Goal: Browse casually

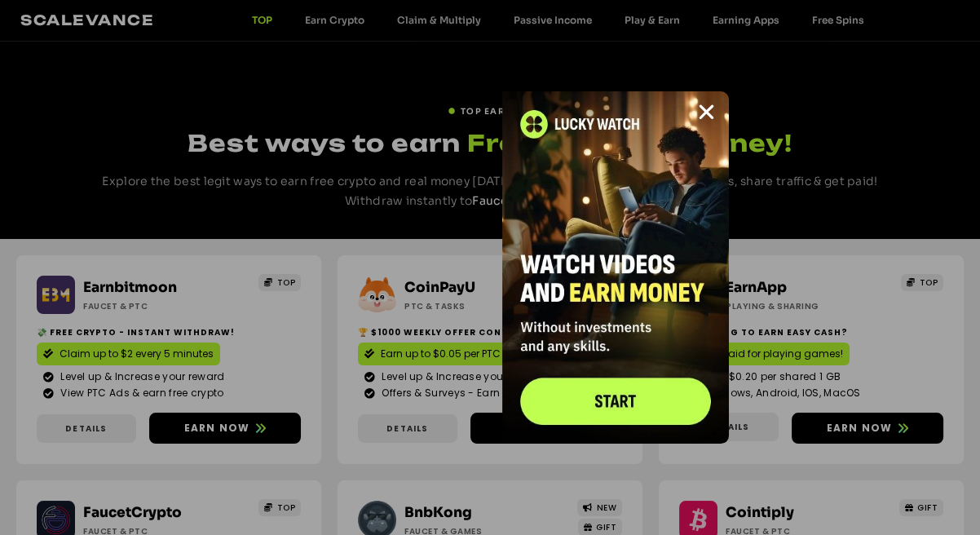
click at [714, 111] on icon "Close" at bounding box center [707, 112] width 20 height 20
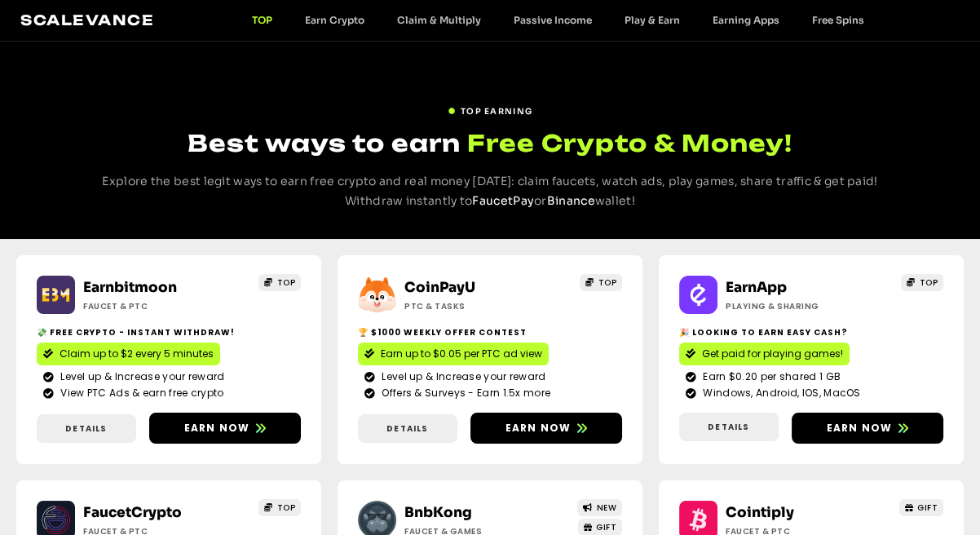
click at [932, 137] on div "TOP EARNING Best ways to earn Free Crypto & Money! Explore the best legit ways …" at bounding box center [490, 153] width 980 height 108
click at [913, 125] on div "TOP EARNING Best ways to earn Free Crypto & Money! Explore the best legit ways …" at bounding box center [490, 153] width 980 height 108
click at [29, 141] on div "TOP EARNING Best ways to earn Free Crypto & Money! Explore the best legit ways …" at bounding box center [490, 153] width 980 height 108
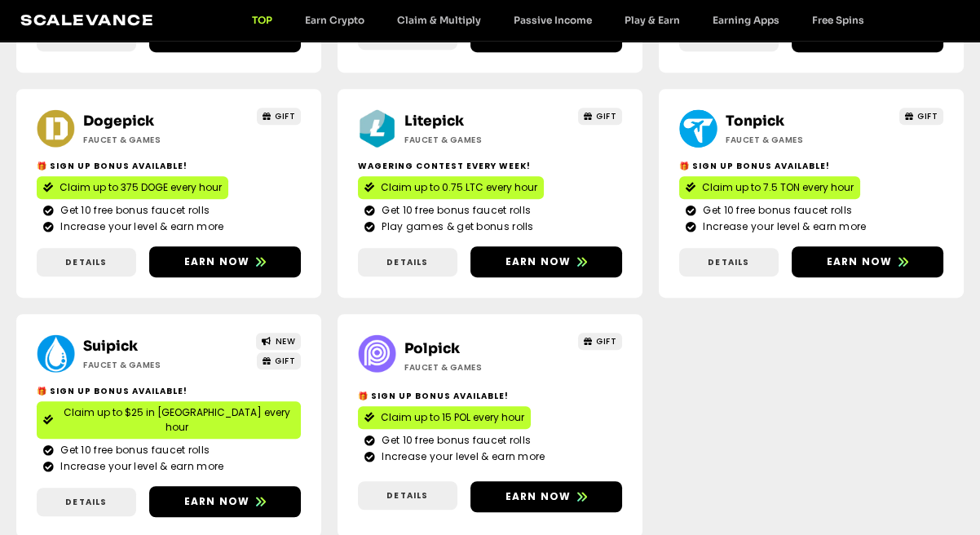
scroll to position [1282, 0]
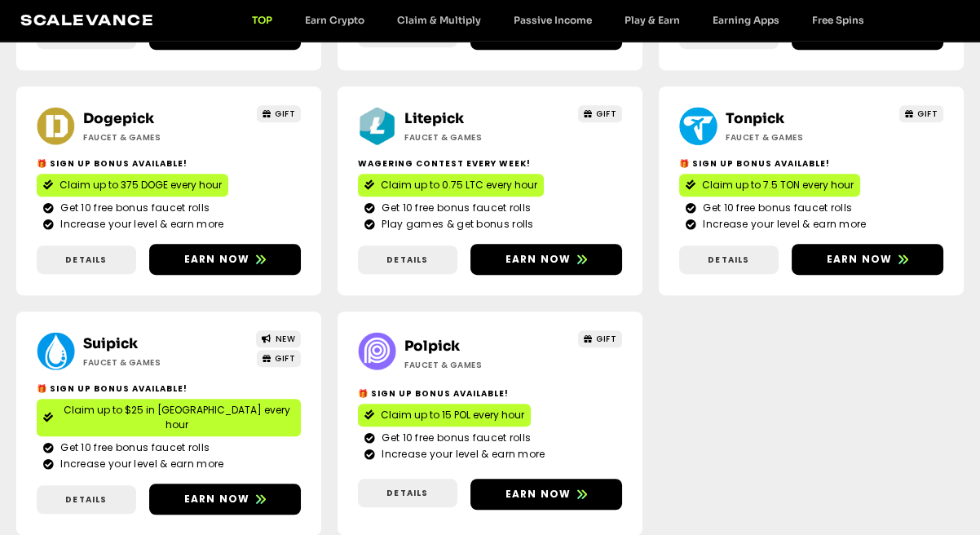
click at [777, 487] on div "Tronkong Faucet & Games NEW GIFT 💸 Increase your level & earn more Claim up to …" at bounding box center [490, 198] width 948 height 706
click at [805, 421] on div "Tronkong Faucet & Games NEW GIFT 💸 Increase your level & earn more Claim up to …" at bounding box center [490, 198] width 948 height 706
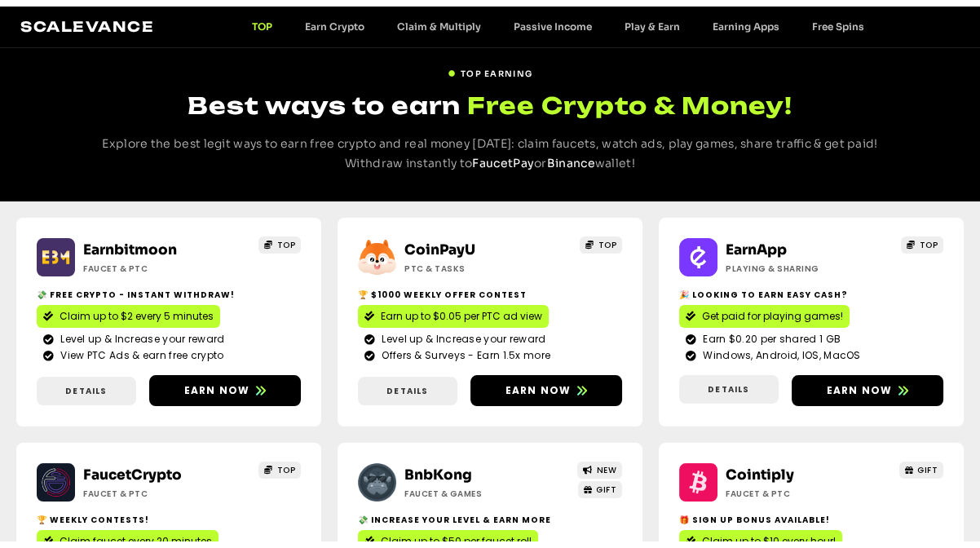
scroll to position [0, 0]
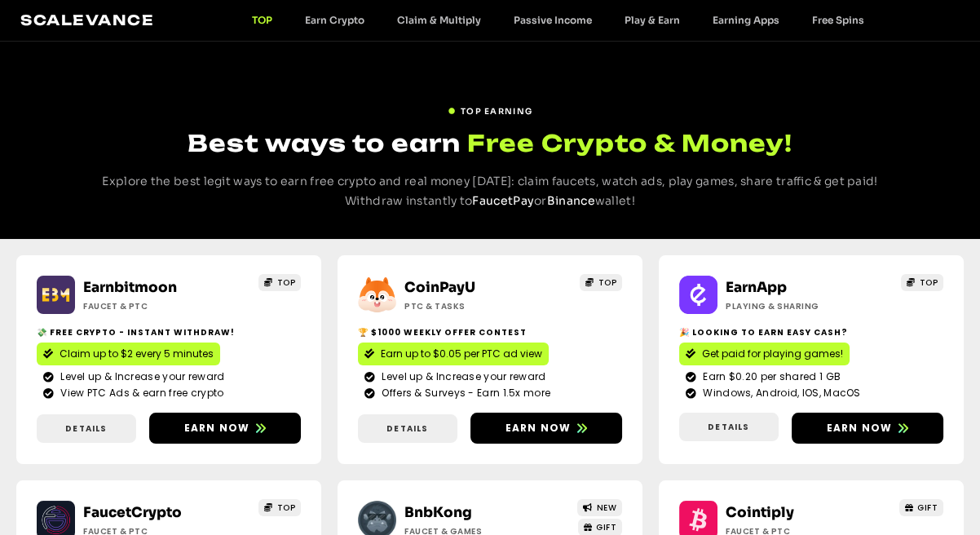
click at [940, 206] on div "TOP EARNING Best ways to earn Free Crypto & Money! Explore the best legit ways …" at bounding box center [490, 153] width 980 height 108
click at [934, 99] on div "TOP EARNING Best ways to earn Free Crypto & Money! Explore the best legit ways …" at bounding box center [490, 153] width 980 height 108
click at [894, 118] on div "TOP EARNING" at bounding box center [490, 110] width 817 height 23
click at [896, 117] on div "TOP EARNING" at bounding box center [490, 110] width 817 height 23
click at [903, 92] on div "TOP EARNING Best ways to earn Free Crypto & Money! Explore the best legit ways …" at bounding box center [490, 141] width 980 height 198
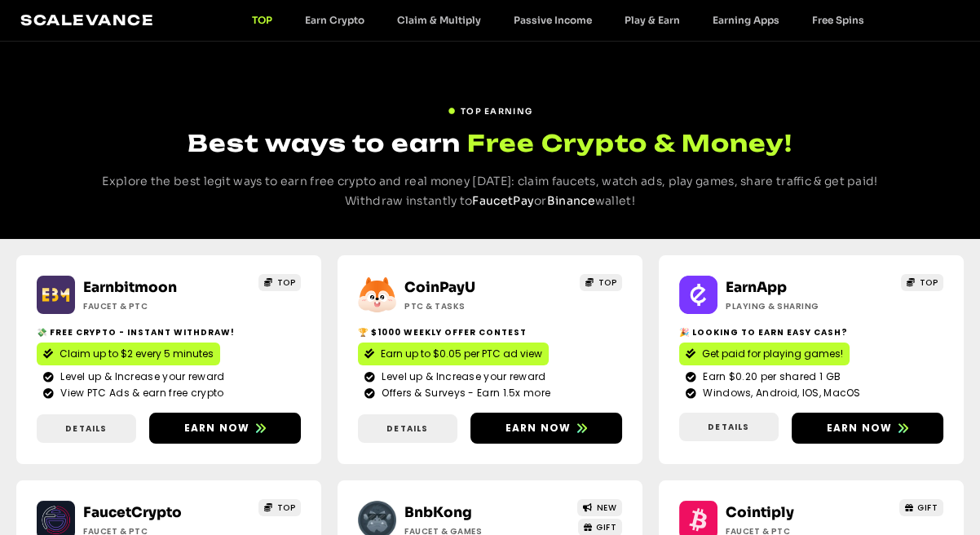
click at [900, 92] on div "TOP EARNING Best ways to earn Free Crypto & Money! Explore the best legit ways …" at bounding box center [490, 141] width 980 height 198
click at [938, 57] on div "TOP EARNING Best ways to earn Free Crypto & Money! Explore the best legit ways …" at bounding box center [490, 141] width 980 height 198
